Goal: Transaction & Acquisition: Subscribe to service/newsletter

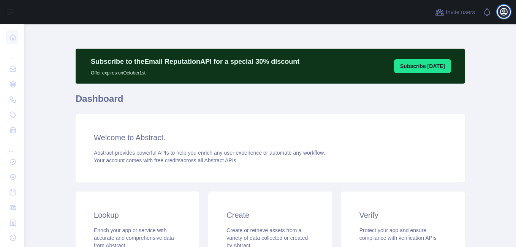
click at [500, 13] on icon "button" at bounding box center [503, 11] width 9 height 9
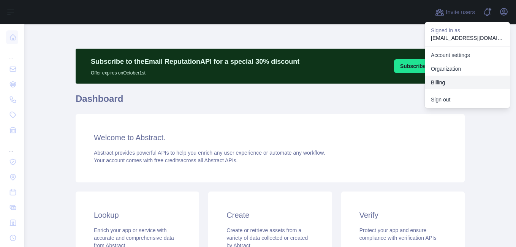
click at [453, 79] on button "Billing" at bounding box center [467, 83] width 85 height 14
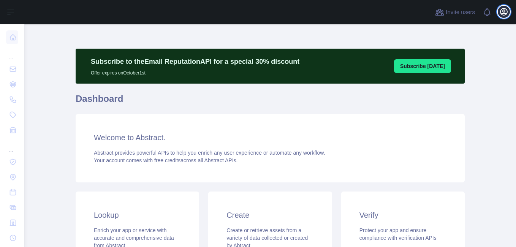
click at [504, 13] on icon "button" at bounding box center [503, 11] width 7 height 7
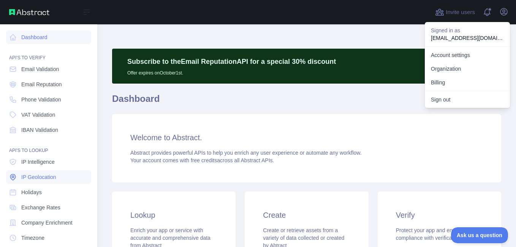
click at [31, 174] on span "IP Geolocation" at bounding box center [38, 177] width 35 height 8
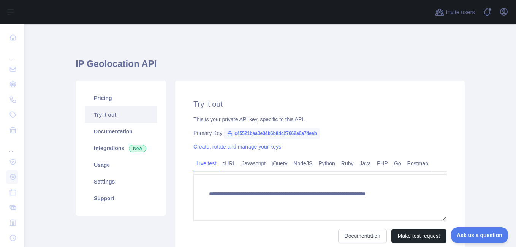
type textarea "**********"
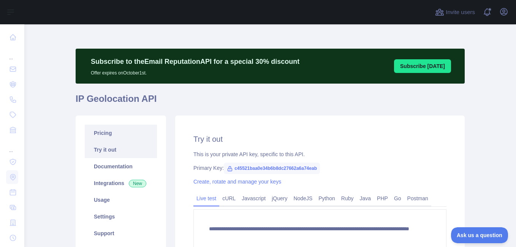
click at [99, 131] on link "Pricing" at bounding box center [121, 133] width 72 height 17
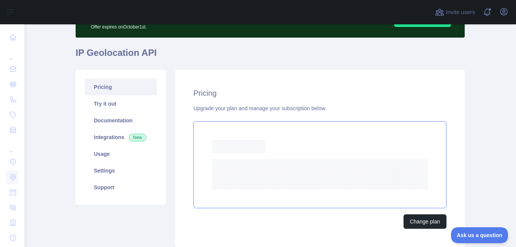
scroll to position [76, 0]
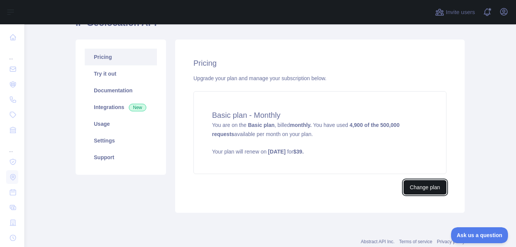
click at [429, 186] on button "Change plan" at bounding box center [424, 187] width 43 height 14
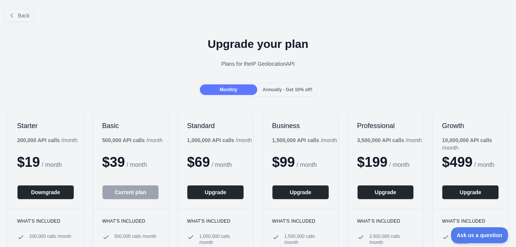
scroll to position [38, 0]
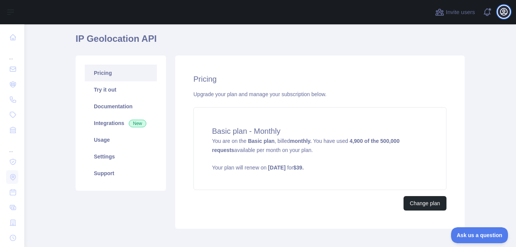
click at [507, 14] on icon "button" at bounding box center [503, 11] width 9 height 9
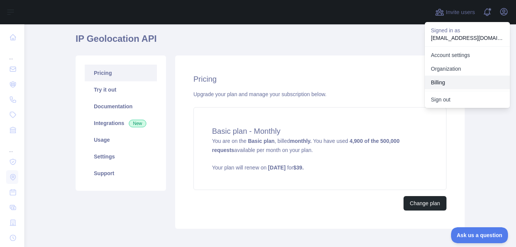
click at [459, 77] on button "Billing" at bounding box center [467, 83] width 85 height 14
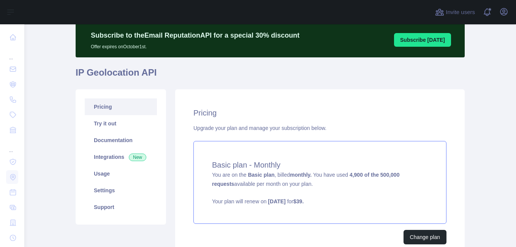
scroll to position [76, 0]
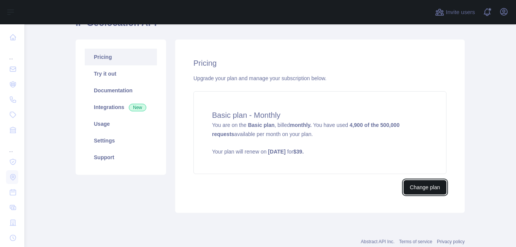
click at [421, 188] on button "Change plan" at bounding box center [424, 187] width 43 height 14
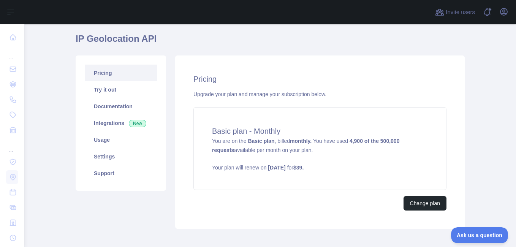
click at [218, 132] on h4 "Basic plan - Monthly" at bounding box center [320, 131] width 216 height 11
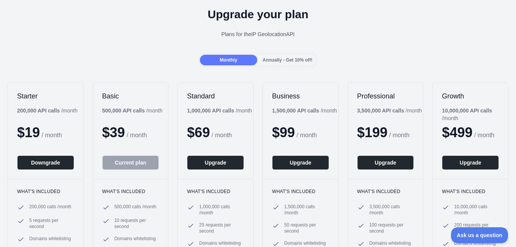
scroll to position [38, 0]
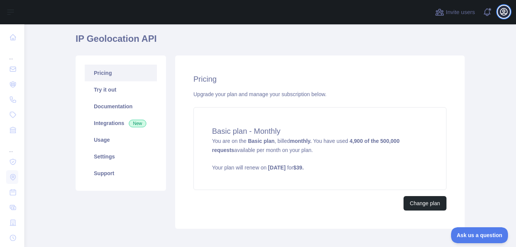
click at [500, 9] on icon "button" at bounding box center [503, 11] width 9 height 9
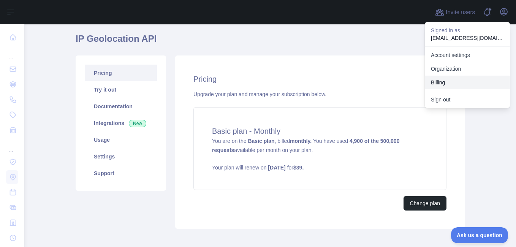
click at [450, 81] on button "Billing" at bounding box center [467, 83] width 85 height 14
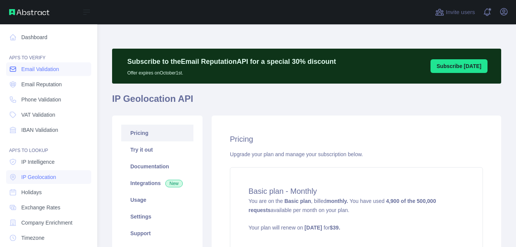
click at [18, 70] on link "Email Validation" at bounding box center [48, 69] width 85 height 14
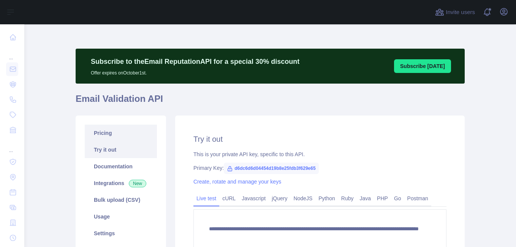
click at [134, 127] on link "Pricing" at bounding box center [121, 133] width 72 height 17
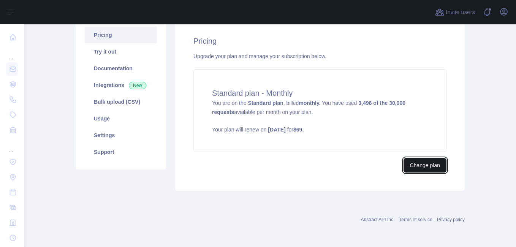
click at [425, 161] on button "Change plan" at bounding box center [424, 165] width 43 height 14
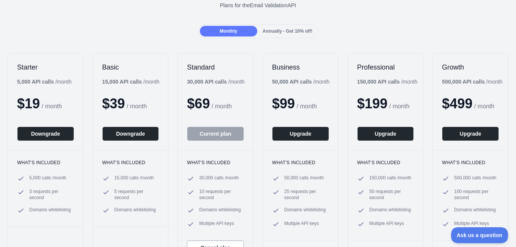
scroll to position [76, 0]
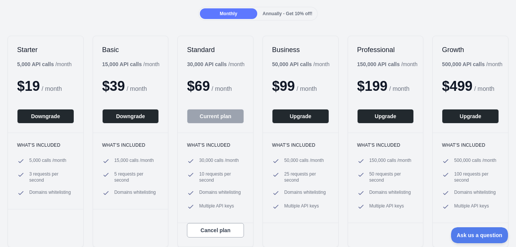
click at [121, 25] on div "Back Upgrade your plan Plans for the Email Validation API Monthly Annually - Ge…" at bounding box center [258, 107] width 516 height 360
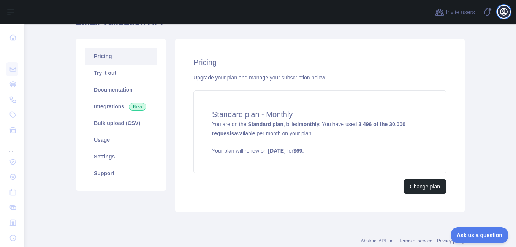
click at [505, 12] on icon "button" at bounding box center [503, 11] width 7 height 7
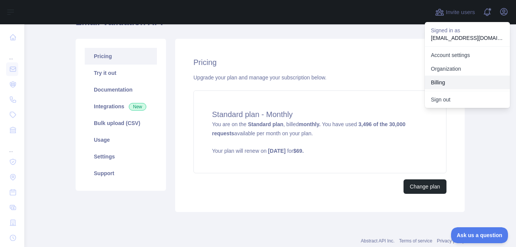
click at [428, 80] on button "Billing" at bounding box center [467, 83] width 85 height 14
